Goal: Task Accomplishment & Management: Manage account settings

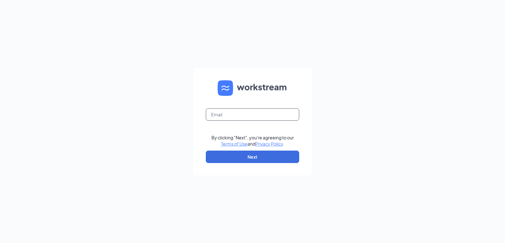
click at [243, 116] on input "text" at bounding box center [252, 114] width 93 height 12
type input "[EMAIL_ADDRESS][DOMAIN_NAME]"
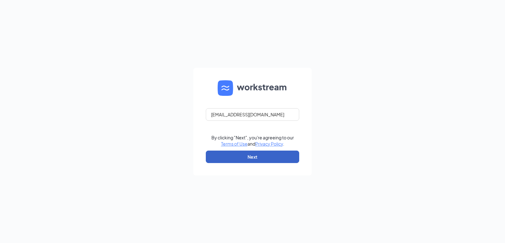
click at [250, 155] on button "Next" at bounding box center [252, 157] width 93 height 12
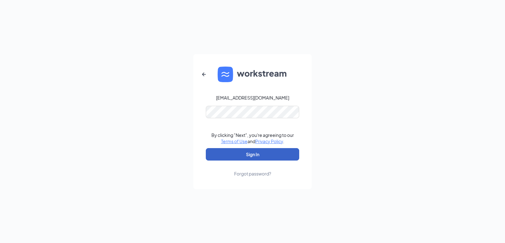
click at [258, 153] on button "Sign In" at bounding box center [252, 154] width 93 height 12
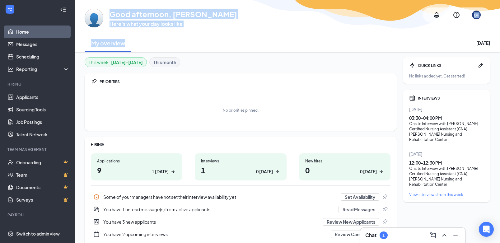
drag, startPoint x: 110, startPoint y: 15, endPoint x: 223, endPoint y: 40, distance: 115.7
click at [223, 40] on div "GA Good afternoon, [PERSON_NAME] Here’s what your day looks like BF My overview…" at bounding box center [287, 26] width 425 height 52
click at [223, 40] on div "My overview [DATE]" at bounding box center [288, 43] width 406 height 19
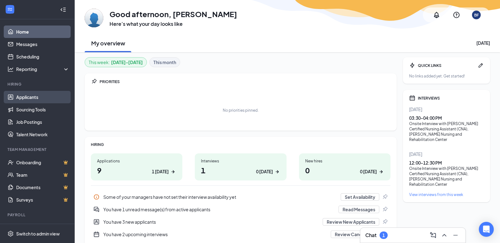
click at [29, 99] on link "Applicants" at bounding box center [42, 97] width 53 height 12
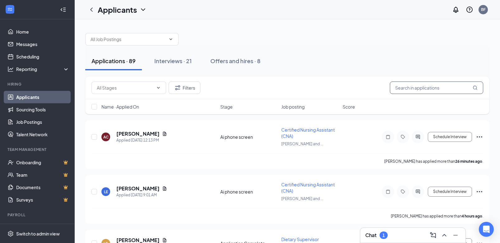
click at [405, 86] on input "text" at bounding box center [436, 88] width 93 height 12
type input "a"
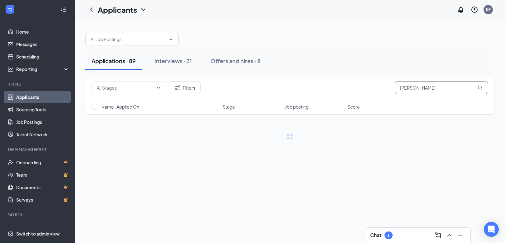
type input "[PERSON_NAME]"
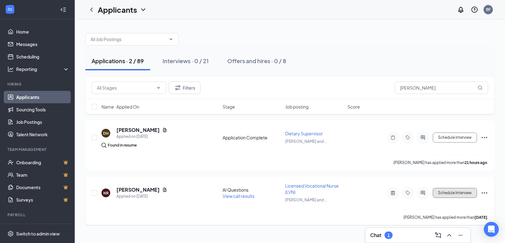
click at [455, 193] on button "Schedule Interview" at bounding box center [455, 193] width 44 height 10
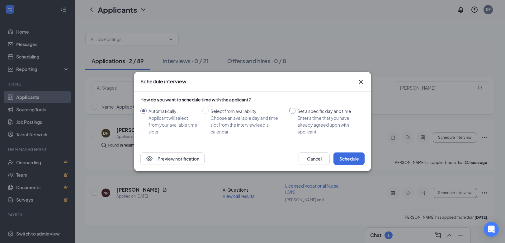
click at [291, 110] on input "Set a specific day and time Enter a time that you have already agreed upon with…" at bounding box center [292, 111] width 6 height 6
radio input "true"
radio input "false"
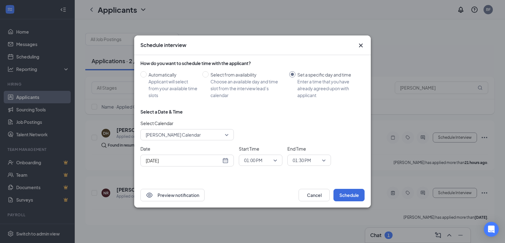
click at [192, 160] on input "[DATE]" at bounding box center [183, 160] width 75 height 7
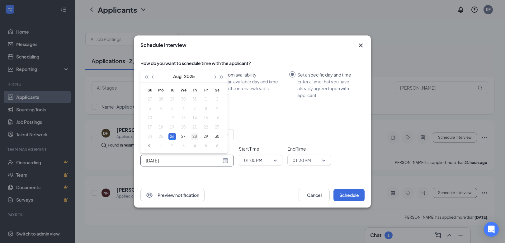
type input "[DATE]"
click at [195, 138] on div "28" at bounding box center [194, 136] width 7 height 7
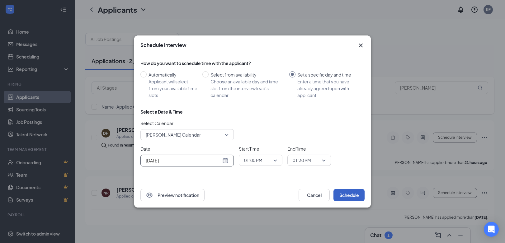
click at [351, 195] on button "Schedule" at bounding box center [348, 195] width 31 height 12
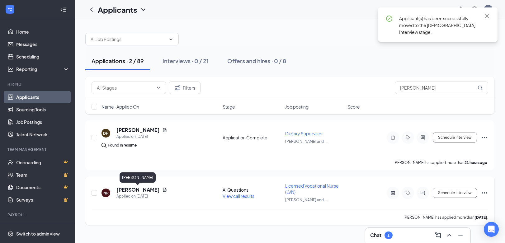
click at [131, 190] on h5 "[PERSON_NAME]" at bounding box center [137, 189] width 43 height 7
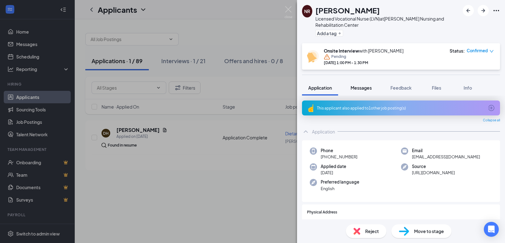
click at [363, 88] on span "Messages" at bounding box center [360, 88] width 21 height 6
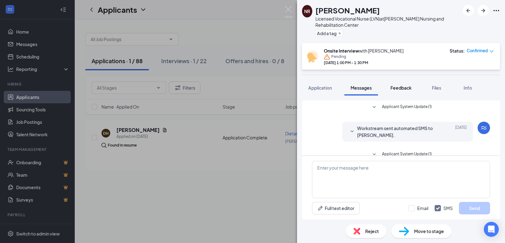
click at [399, 89] on span "Feedback" at bounding box center [400, 88] width 21 height 6
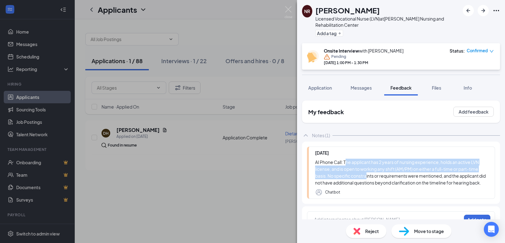
drag, startPoint x: 345, startPoint y: 165, endPoint x: 367, endPoint y: 174, distance: 23.3
click at [367, 174] on div "AI Phone Call: The applicant has 2 years of nursing experience, holds an active…" at bounding box center [401, 172] width 173 height 27
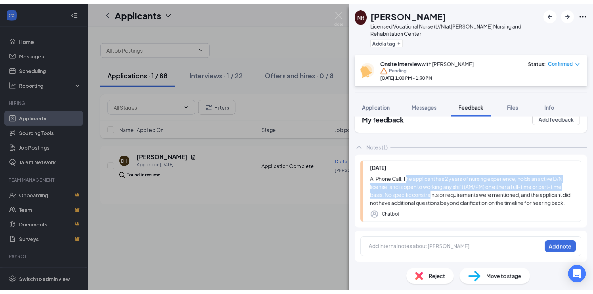
scroll to position [21, 0]
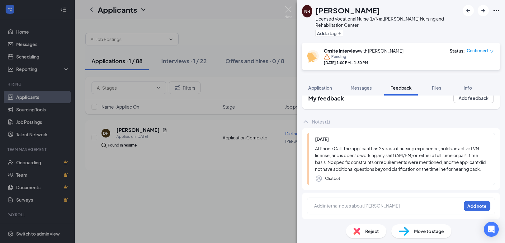
click at [355, 169] on div "AI Phone Call: The applicant has 2 years of nursing experience, holds an active…" at bounding box center [401, 158] width 173 height 27
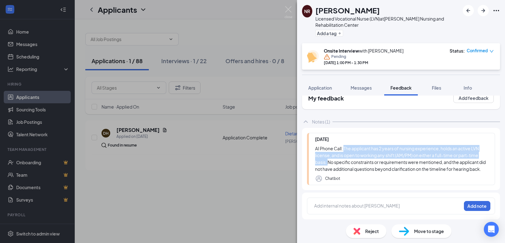
drag, startPoint x: 344, startPoint y: 142, endPoint x: 327, endPoint y: 157, distance: 22.3
click at [327, 157] on div "AI Phone Call: The applicant has 2 years of nursing experience, holds an active…" at bounding box center [401, 158] width 173 height 27
copy div "The applicant has 2 years of nursing experience, holds an active LVN license, a…"
click at [285, 11] on img at bounding box center [288, 12] width 8 height 12
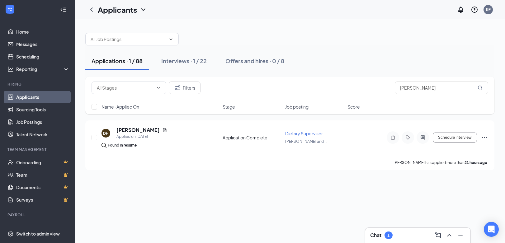
click at [376, 233] on h3 "Chat" at bounding box center [375, 235] width 11 height 7
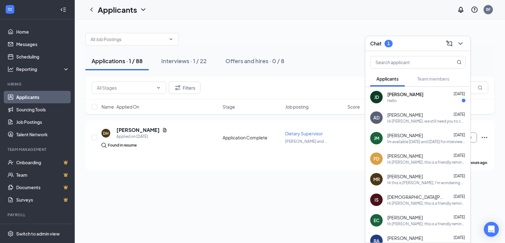
click at [28, 101] on link "Applicants" at bounding box center [42, 97] width 53 height 12
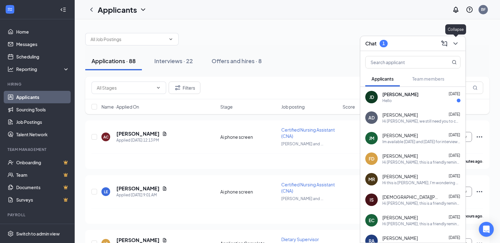
click at [455, 44] on icon "ChevronDown" at bounding box center [455, 43] width 4 height 2
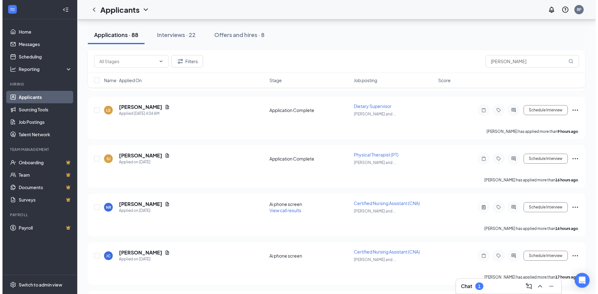
scroll to position [124, 0]
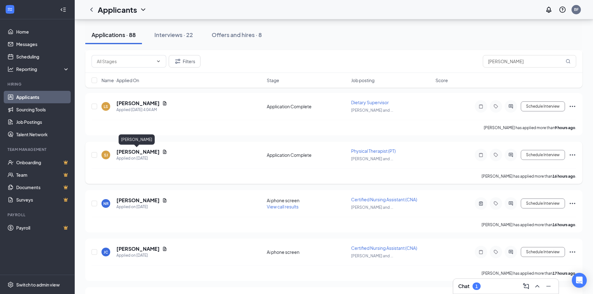
click at [134, 150] on h5 "[PERSON_NAME]" at bounding box center [137, 151] width 43 height 7
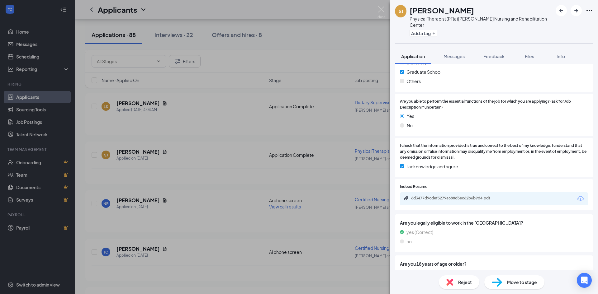
scroll to position [339, 0]
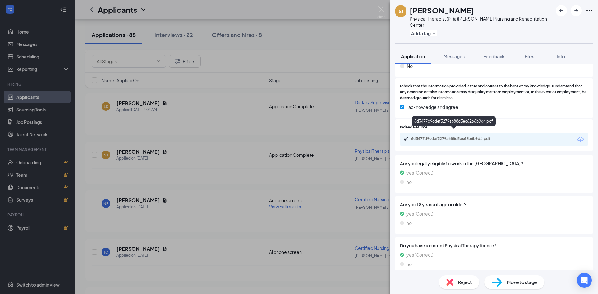
click at [445, 133] on div "6d3477d9cdef3279a688d3ec62b6b9d4.pdf" at bounding box center [494, 139] width 188 height 13
click at [442, 136] on div "6d3477d9cdef3279a688d3ec62b6b9d4.pdf" at bounding box center [454, 138] width 87 height 5
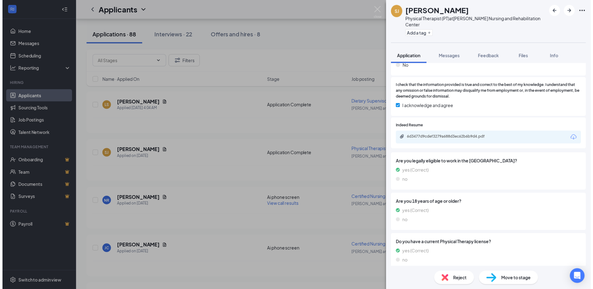
scroll to position [336, 0]
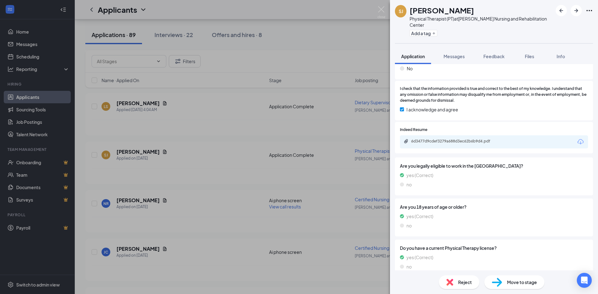
click at [239, 108] on div "[PERSON_NAME] [PERSON_NAME] Physical Therapist (PT) at [PERSON_NAME] Nursing an…" at bounding box center [299, 147] width 598 height 294
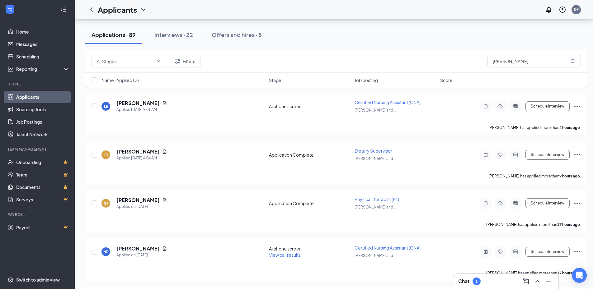
click at [29, 99] on link "Applicants" at bounding box center [42, 97] width 53 height 12
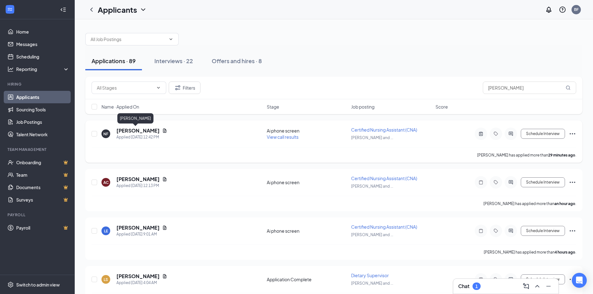
click at [120, 132] on h5 "[PERSON_NAME]" at bounding box center [137, 130] width 43 height 7
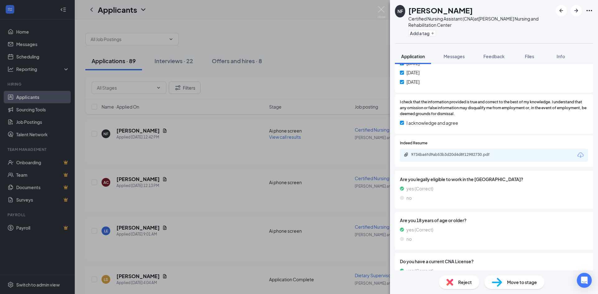
scroll to position [373, 0]
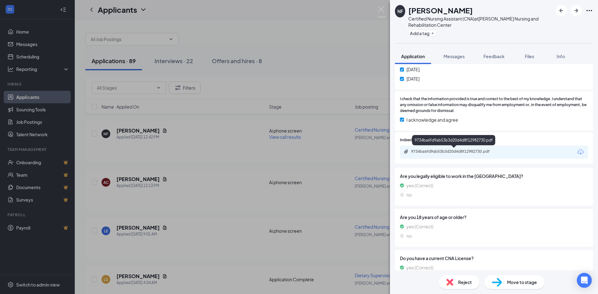
click at [453, 150] on div "9734ba6fd9ab53b3d20d4d8f12982730.pdf" at bounding box center [454, 151] width 87 height 5
click at [380, 8] on img at bounding box center [381, 12] width 8 height 12
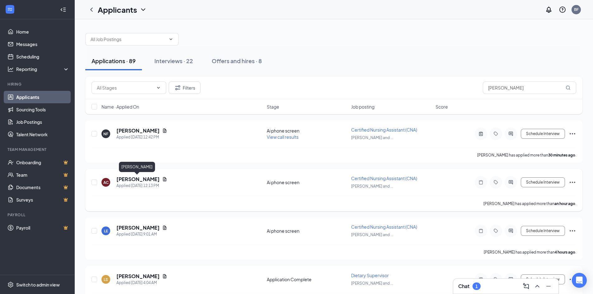
click at [144, 179] on h5 "[PERSON_NAME]" at bounding box center [137, 179] width 43 height 7
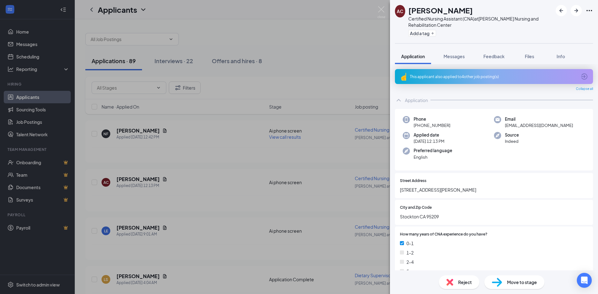
click at [222, 180] on div "AC [PERSON_NAME] Certified Nursing Assistant (CNA) at [PERSON_NAME] Nursing and…" at bounding box center [299, 147] width 598 height 294
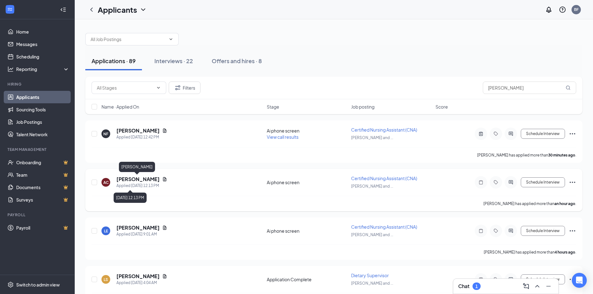
click at [139, 182] on h5 "[PERSON_NAME]" at bounding box center [137, 179] width 43 height 7
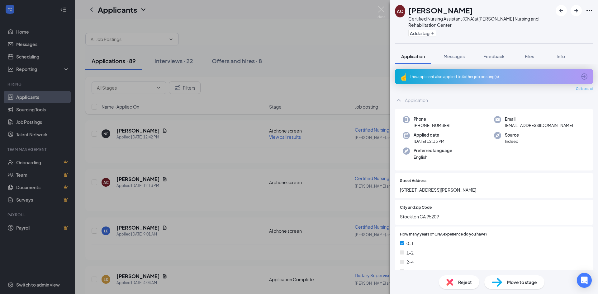
scroll to position [218, 0]
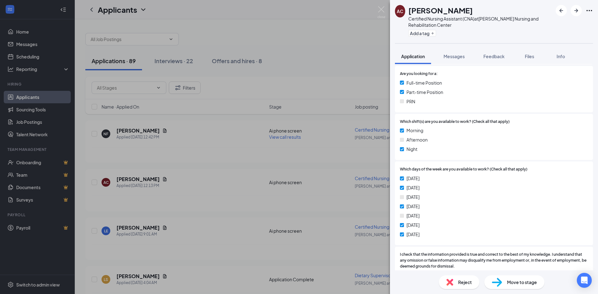
click at [252, 201] on div "AC [PERSON_NAME] Certified Nursing Assistant (CNA) at [PERSON_NAME] Nursing and…" at bounding box center [299, 147] width 598 height 294
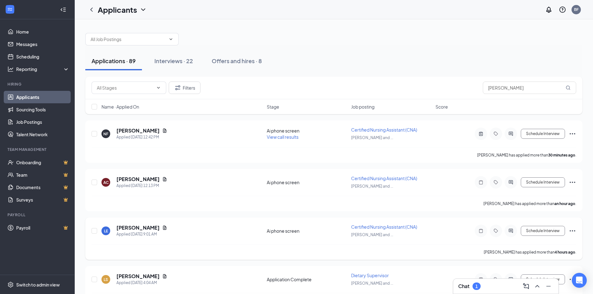
click at [142, 228] on h5 "[PERSON_NAME]" at bounding box center [137, 227] width 43 height 7
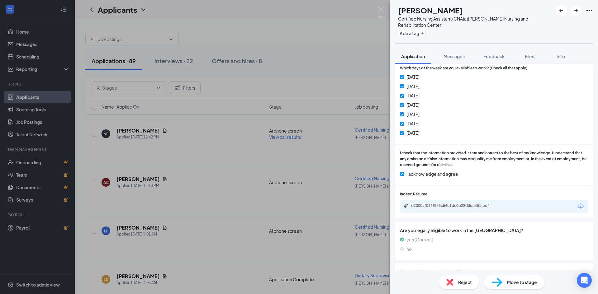
scroll to position [311, 0]
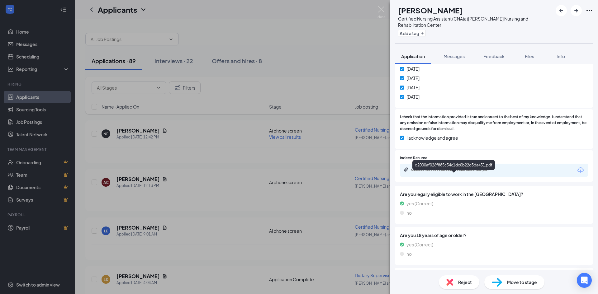
click at [431, 172] on div "d2000af026f885c54c1dc0b22d3da451.pdf" at bounding box center [454, 169] width 87 height 5
click at [504, 243] on span "Move to stage" at bounding box center [522, 282] width 30 height 7
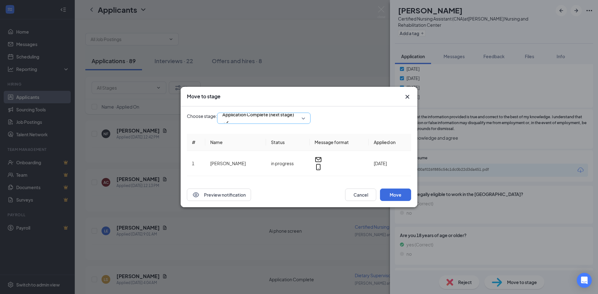
click at [287, 119] on span "Application Complete (next stage)" at bounding box center [258, 114] width 72 height 9
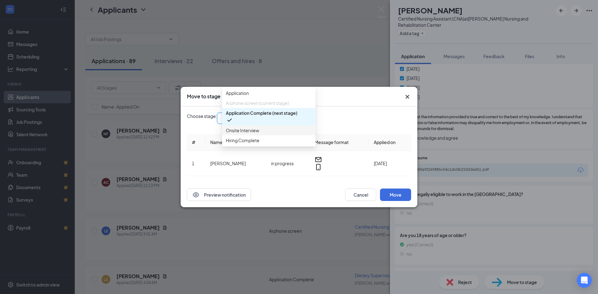
click at [254, 134] on span "Onsite Interview" at bounding box center [242, 130] width 33 height 7
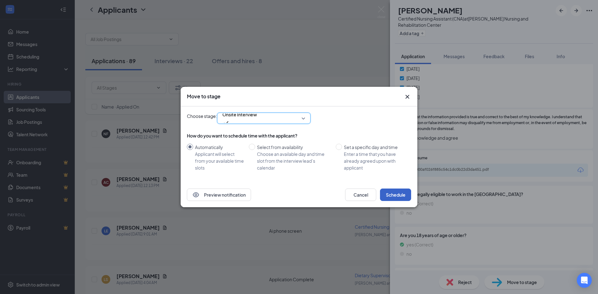
click at [399, 197] on button "Schedule" at bounding box center [395, 195] width 31 height 12
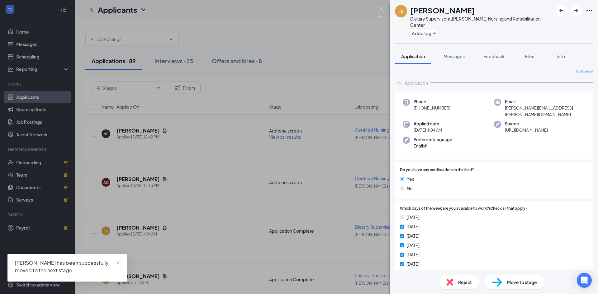
click at [317, 59] on div "LS [PERSON_NAME] Dietary Supervisor at [PERSON_NAME] Nursing and Rehabilitation…" at bounding box center [299, 147] width 598 height 294
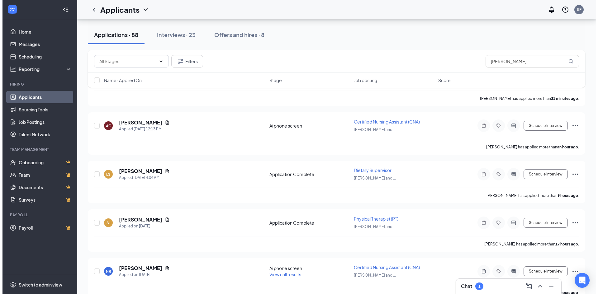
scroll to position [93, 0]
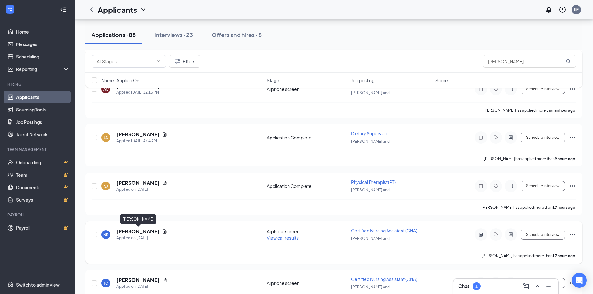
click at [142, 229] on h5 "[PERSON_NAME]" at bounding box center [137, 231] width 43 height 7
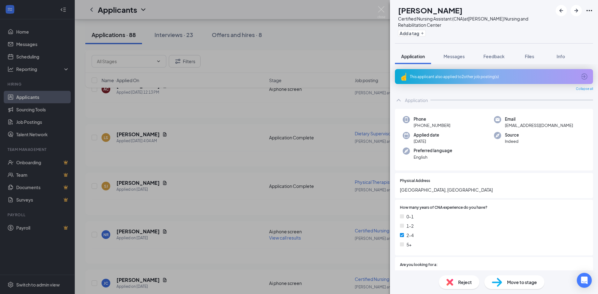
click at [458, 243] on span "Reject" at bounding box center [465, 282] width 14 height 7
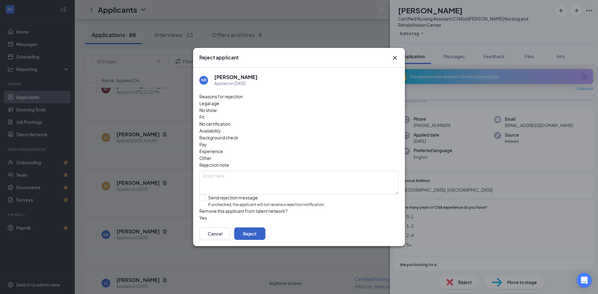
click at [265, 232] on button "Reject" at bounding box center [249, 233] width 31 height 12
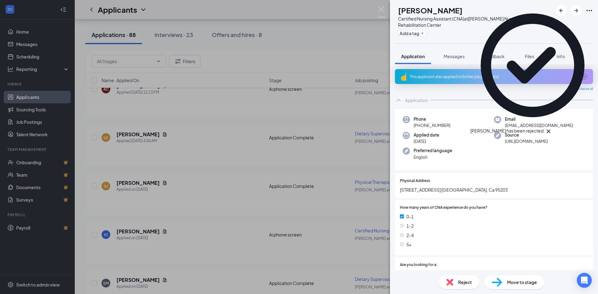
click at [232, 234] on div "[PERSON_NAME] Jade [PERSON_NAME] Certified Nursing Assistant (CNA) at [PERSON_N…" at bounding box center [299, 147] width 598 height 294
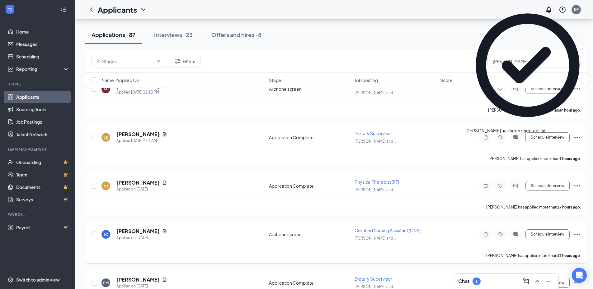
click at [149, 233] on h5 "[PERSON_NAME]" at bounding box center [137, 231] width 43 height 7
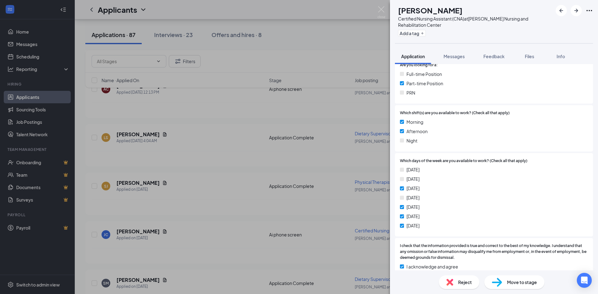
scroll to position [249, 0]
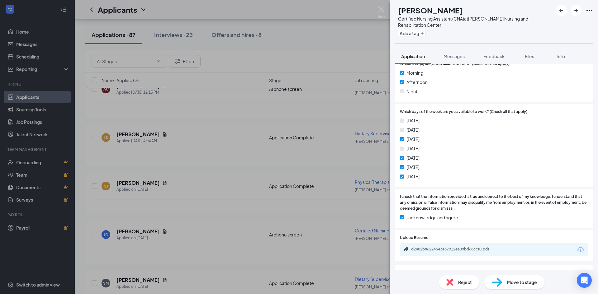
click at [504, 243] on span "Move to stage" at bounding box center [522, 282] width 30 height 7
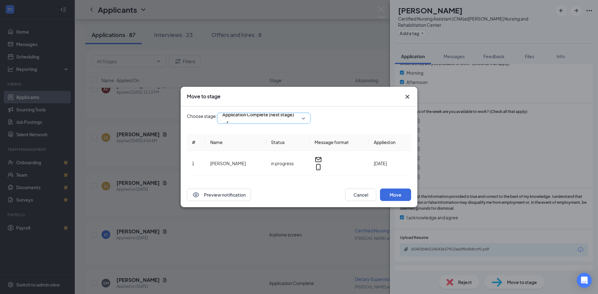
click at [263, 123] on div "Application Complete (next stage)" at bounding box center [263, 118] width 93 height 11
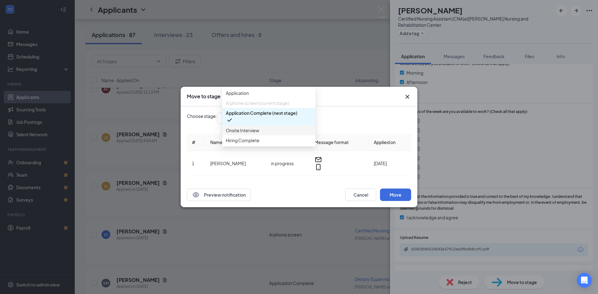
click at [249, 134] on span "Onsite Interview" at bounding box center [242, 130] width 33 height 7
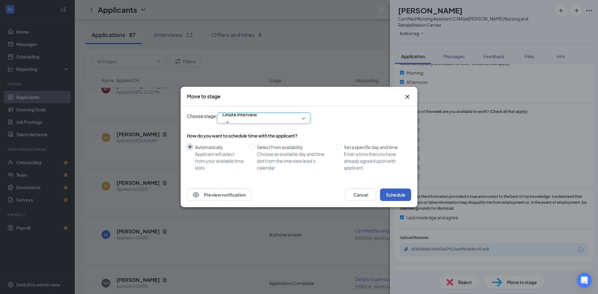
click at [388, 190] on button "Schedule" at bounding box center [395, 195] width 31 height 12
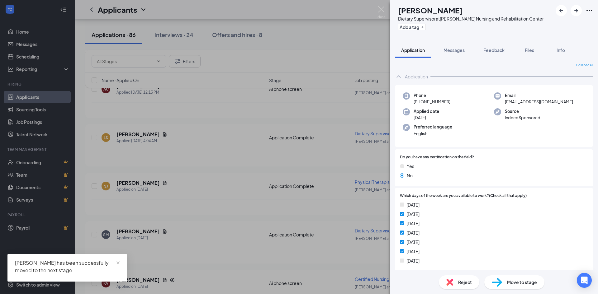
click at [222, 243] on div "SM [PERSON_NAME] Dietary Supervisor at [PERSON_NAME] Nursing and Rehabilitation…" at bounding box center [299, 147] width 598 height 294
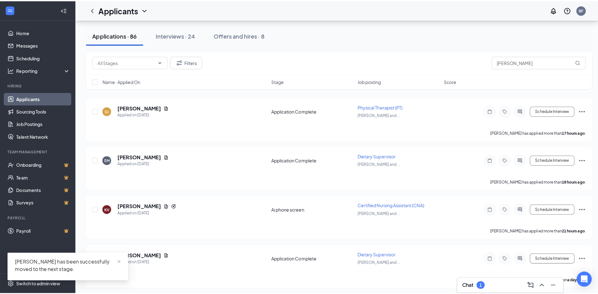
scroll to position [187, 0]
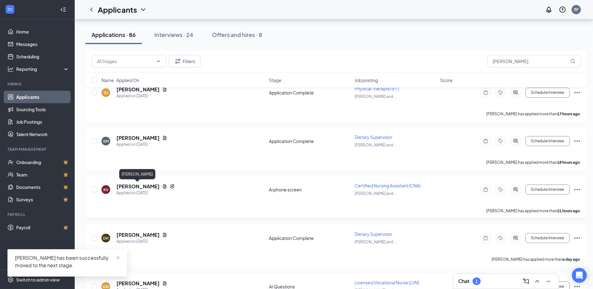
click at [134, 187] on h5 "[PERSON_NAME]" at bounding box center [137, 186] width 43 height 7
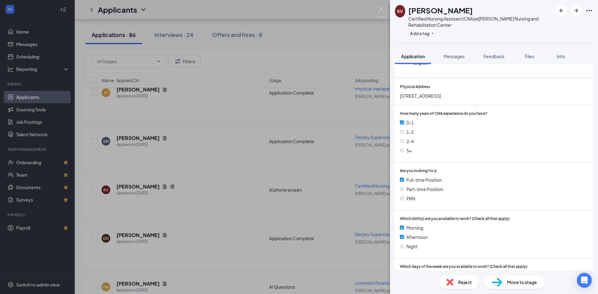
scroll to position [86, 0]
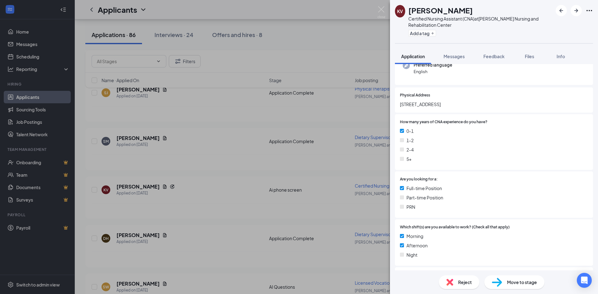
drag, startPoint x: 443, startPoint y: 105, endPoint x: 401, endPoint y: 107, distance: 42.4
click at [401, 107] on span "[STREET_ADDRESS]" at bounding box center [494, 104] width 188 height 7
copy span "[STREET_ADDRESS]"
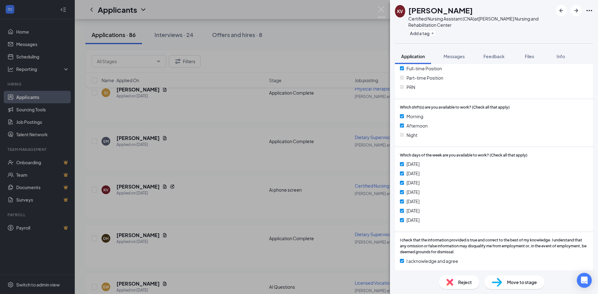
scroll to position [311, 0]
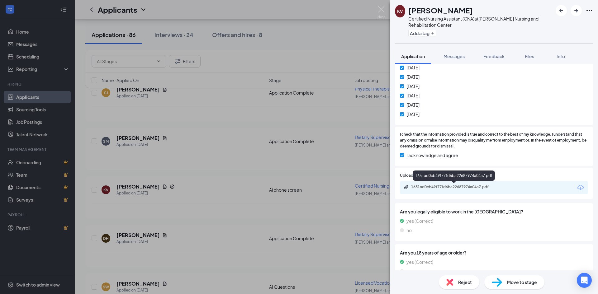
click at [453, 186] on div "1651ad0cb49f77fd6ba22687974a04a7.pdf" at bounding box center [454, 187] width 87 height 5
click at [504, 243] on span "Move to stage" at bounding box center [522, 282] width 30 height 7
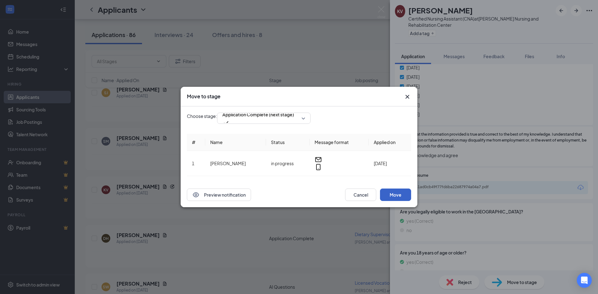
click at [386, 189] on button "Move" at bounding box center [395, 195] width 31 height 12
